Goal: Ask a question

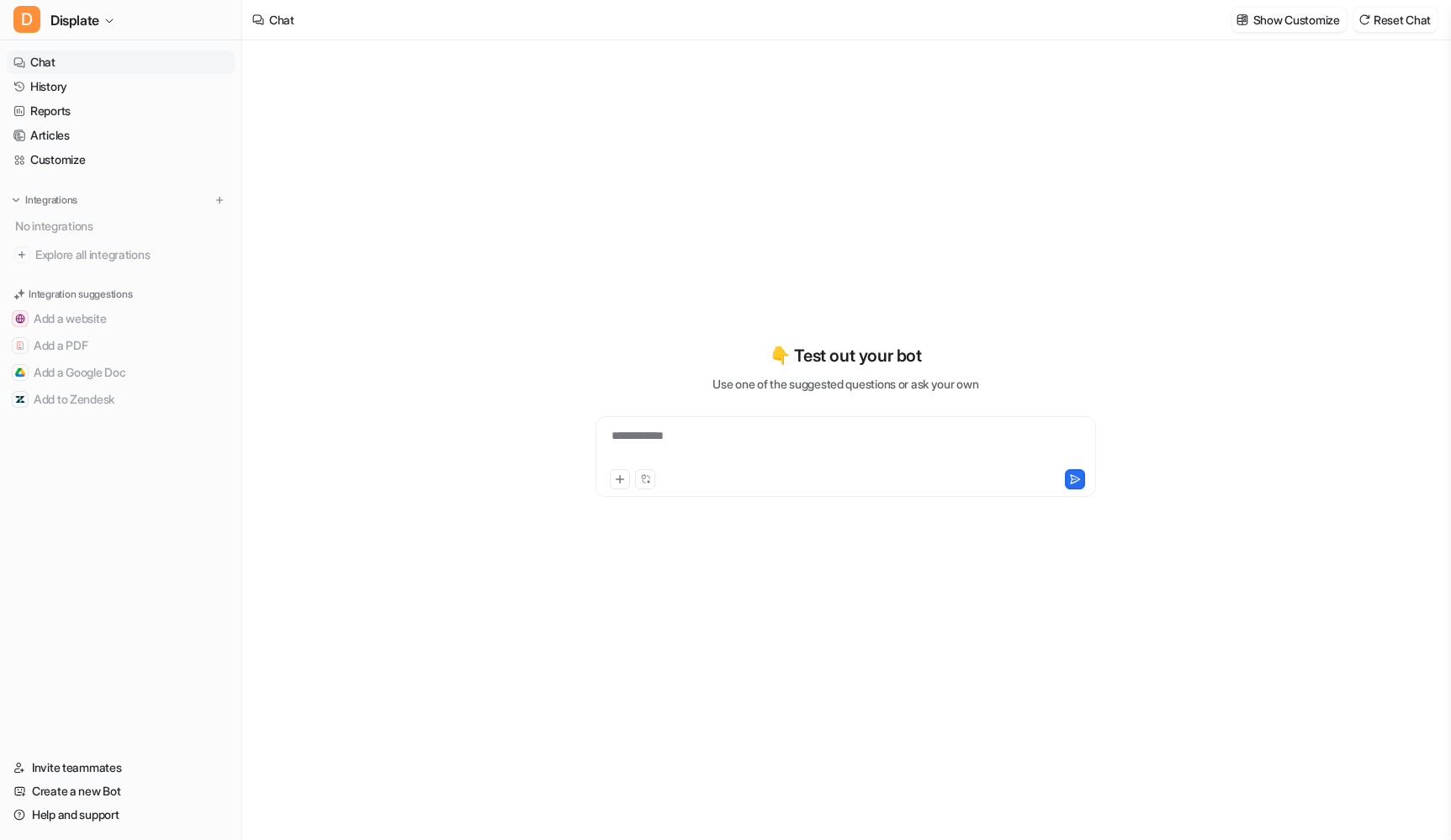
type textarea "**********"
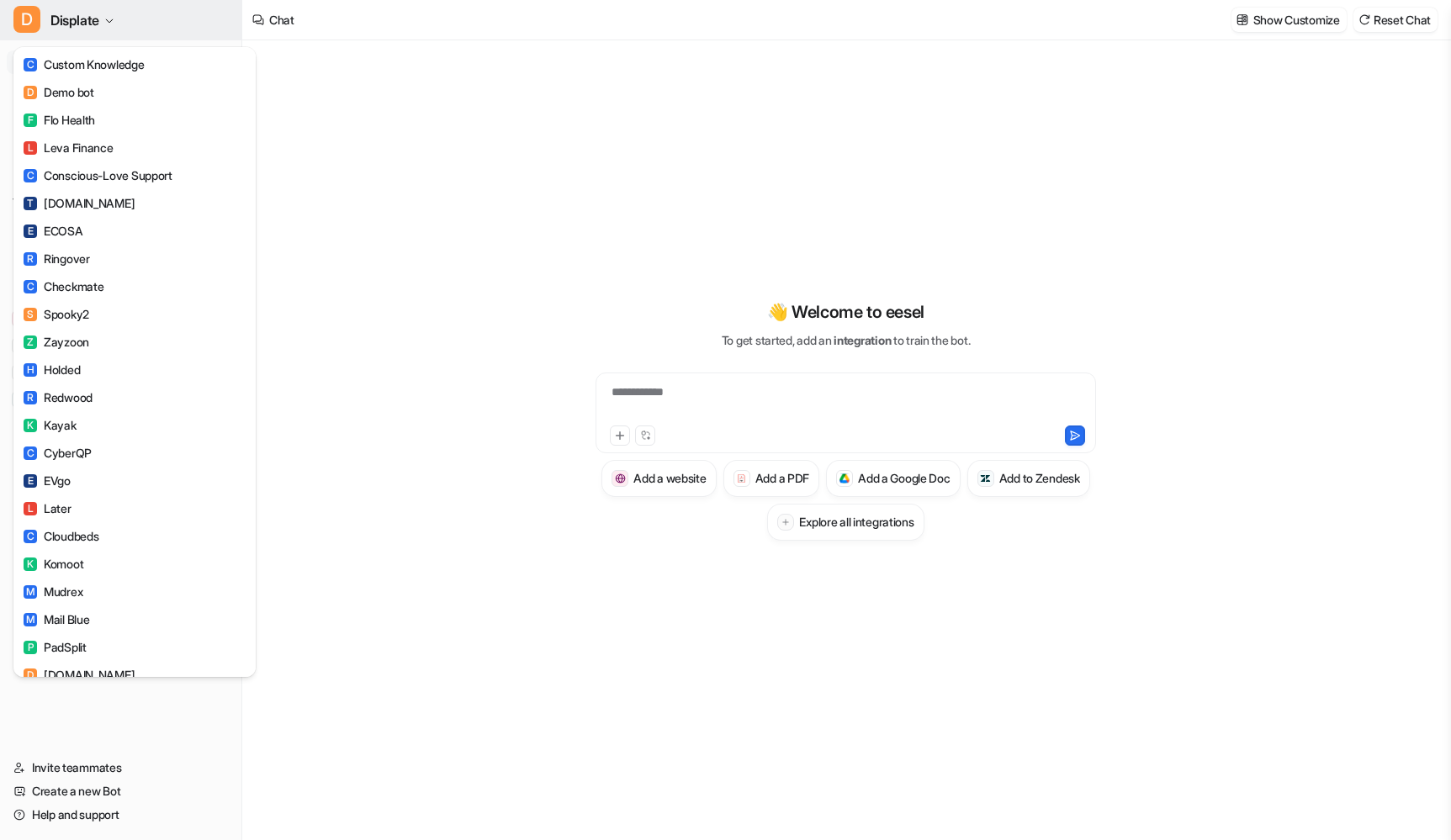
click at [150, 21] on button "D Displate" at bounding box center [121, 20] width 242 height 40
